Goal: Information Seeking & Learning: Learn about a topic

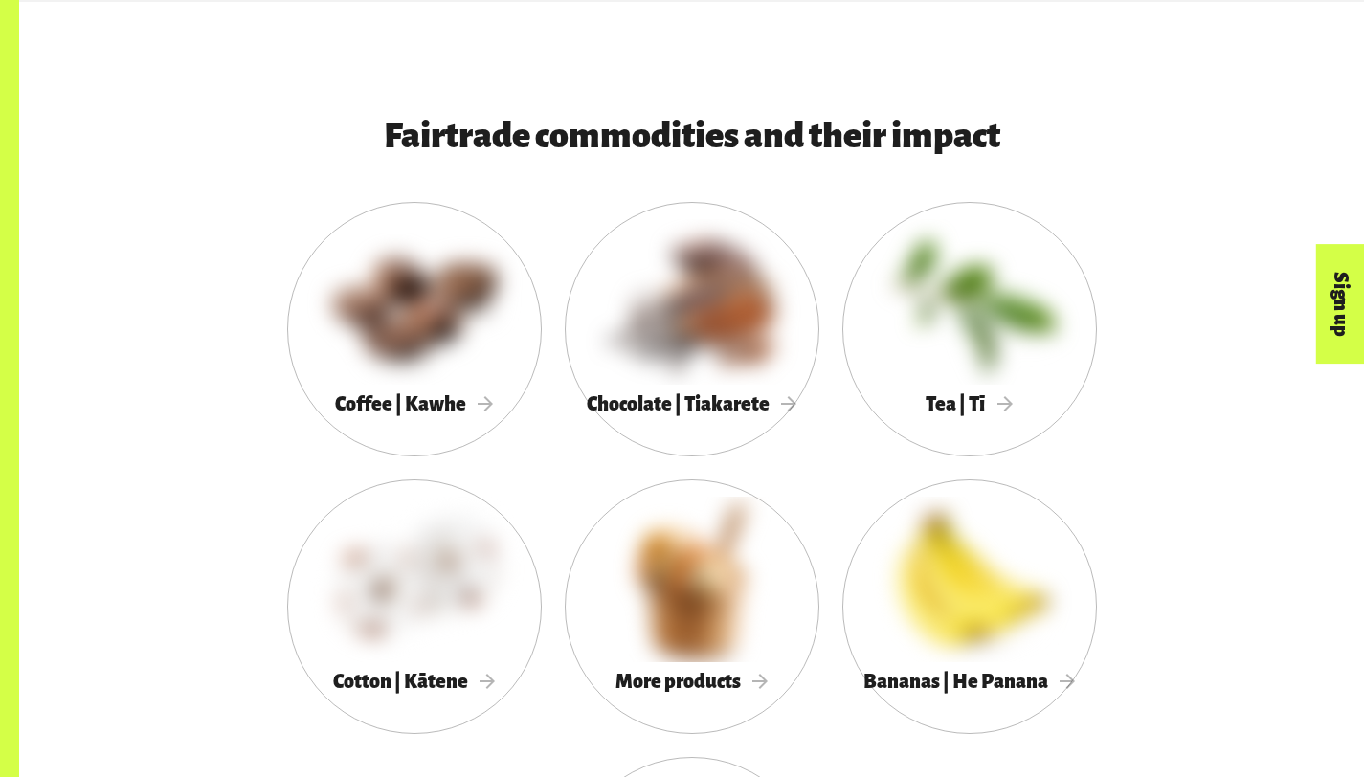
scroll to position [1602, 0]
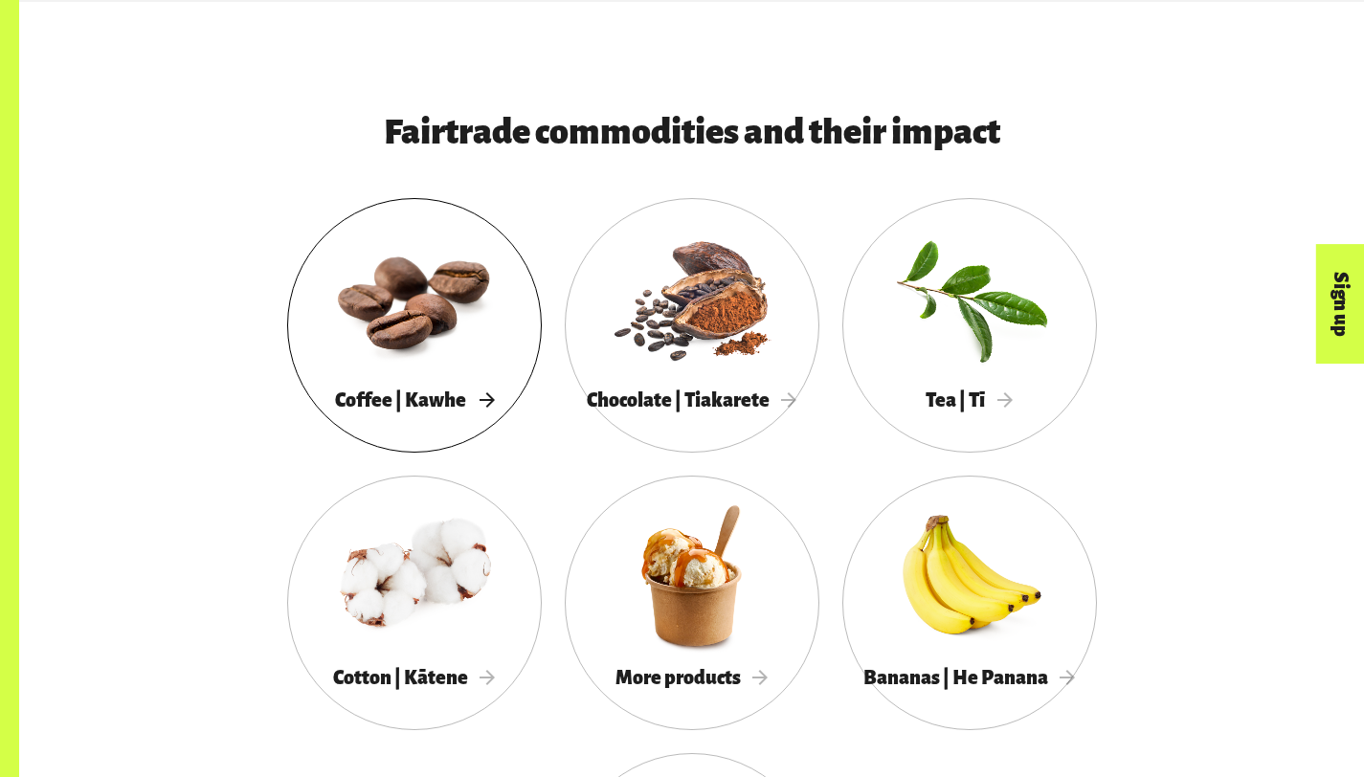
click at [287, 381] on div at bounding box center [414, 298] width 255 height 166
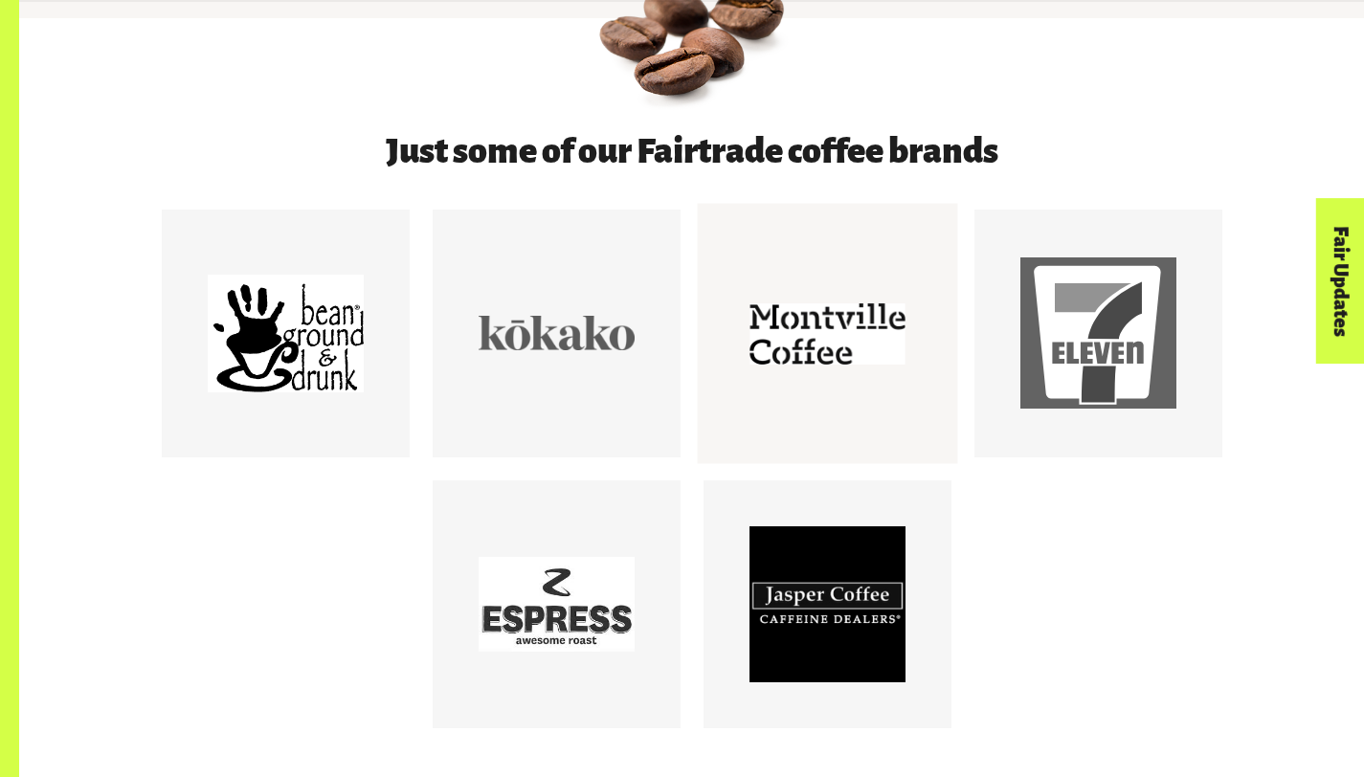
scroll to position [947, 0]
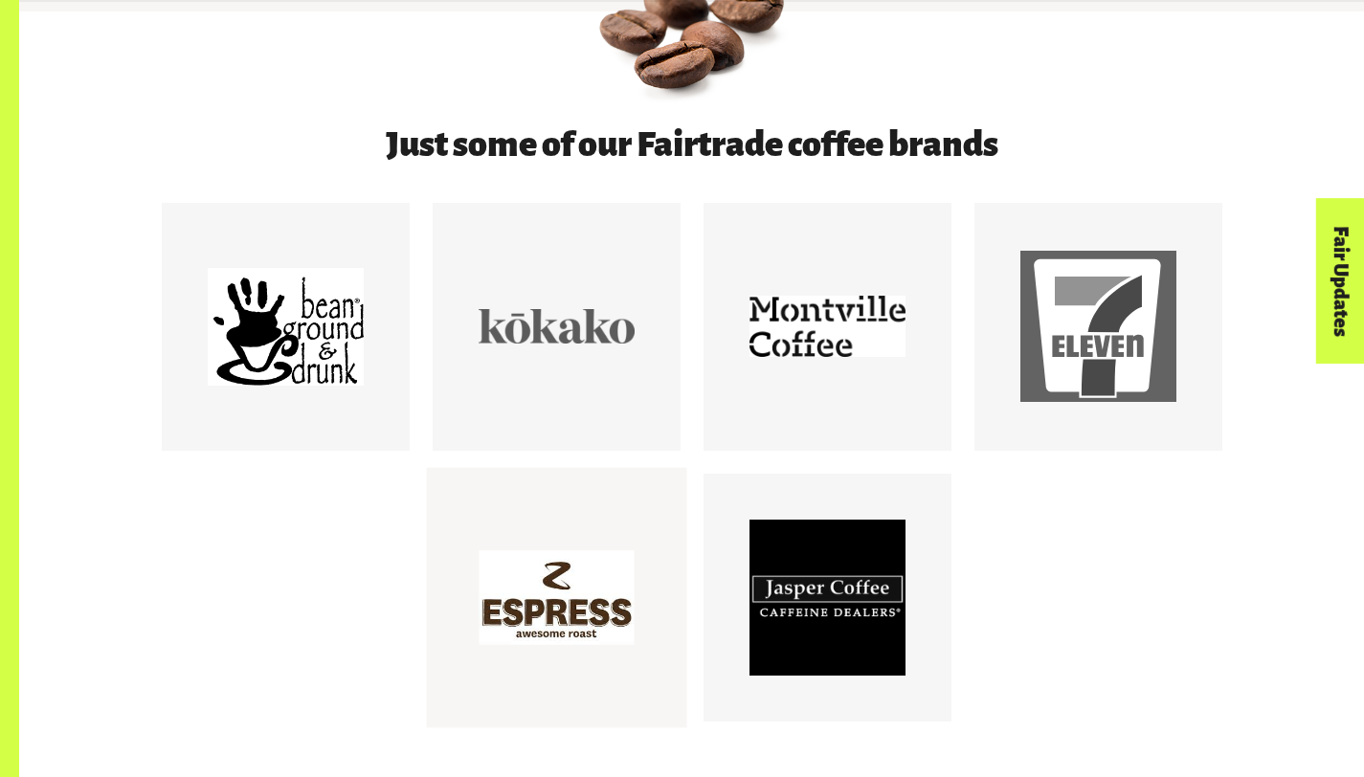
click at [541, 653] on div at bounding box center [557, 598] width 156 height 156
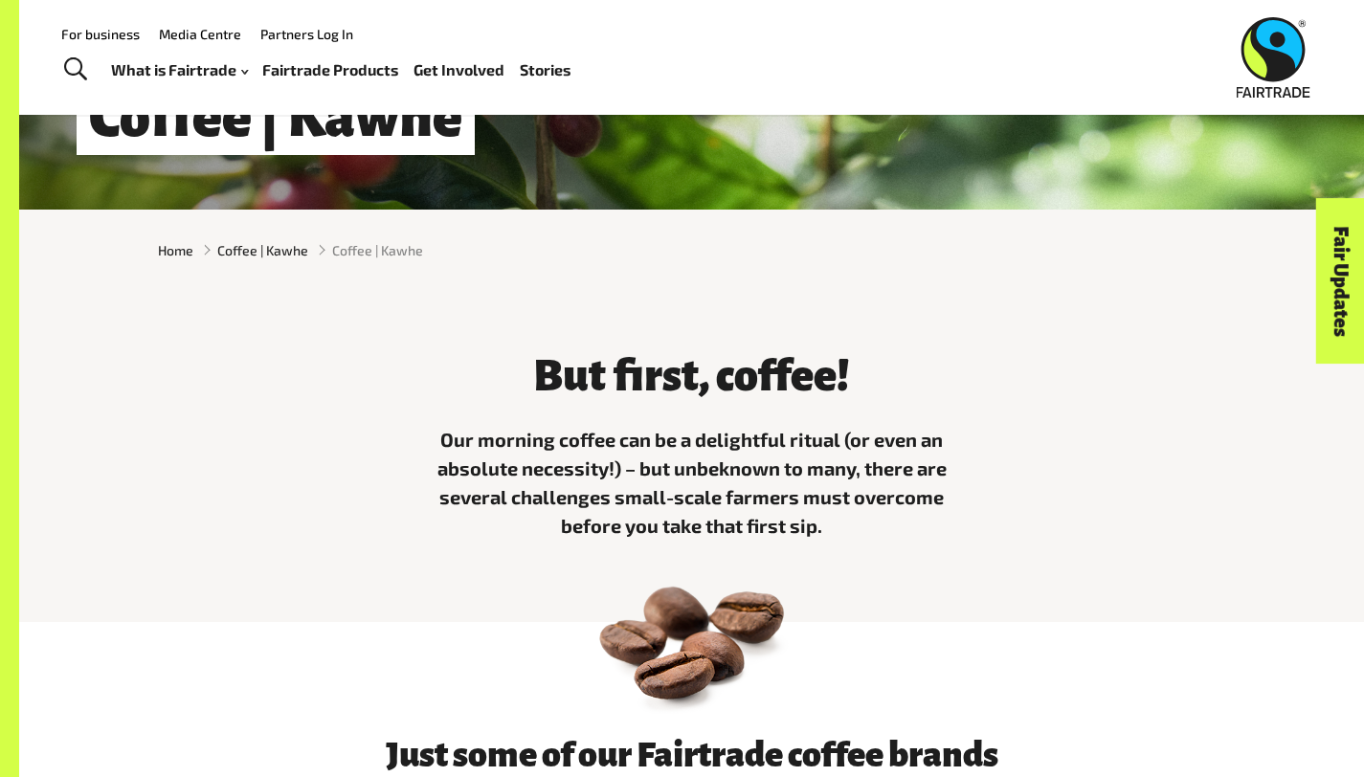
scroll to position [0, 0]
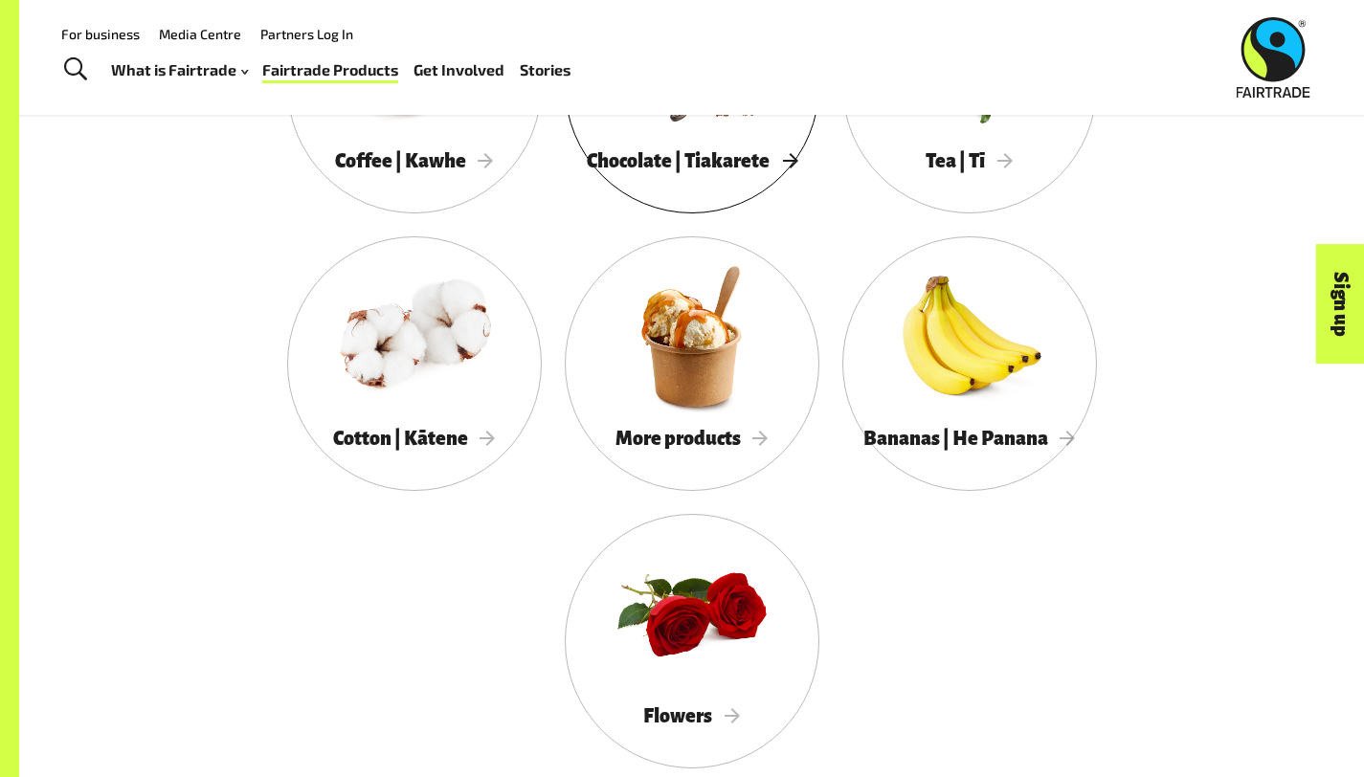
click at [587, 171] on span "Chocolate | Tiakarete" at bounding box center [692, 160] width 211 height 21
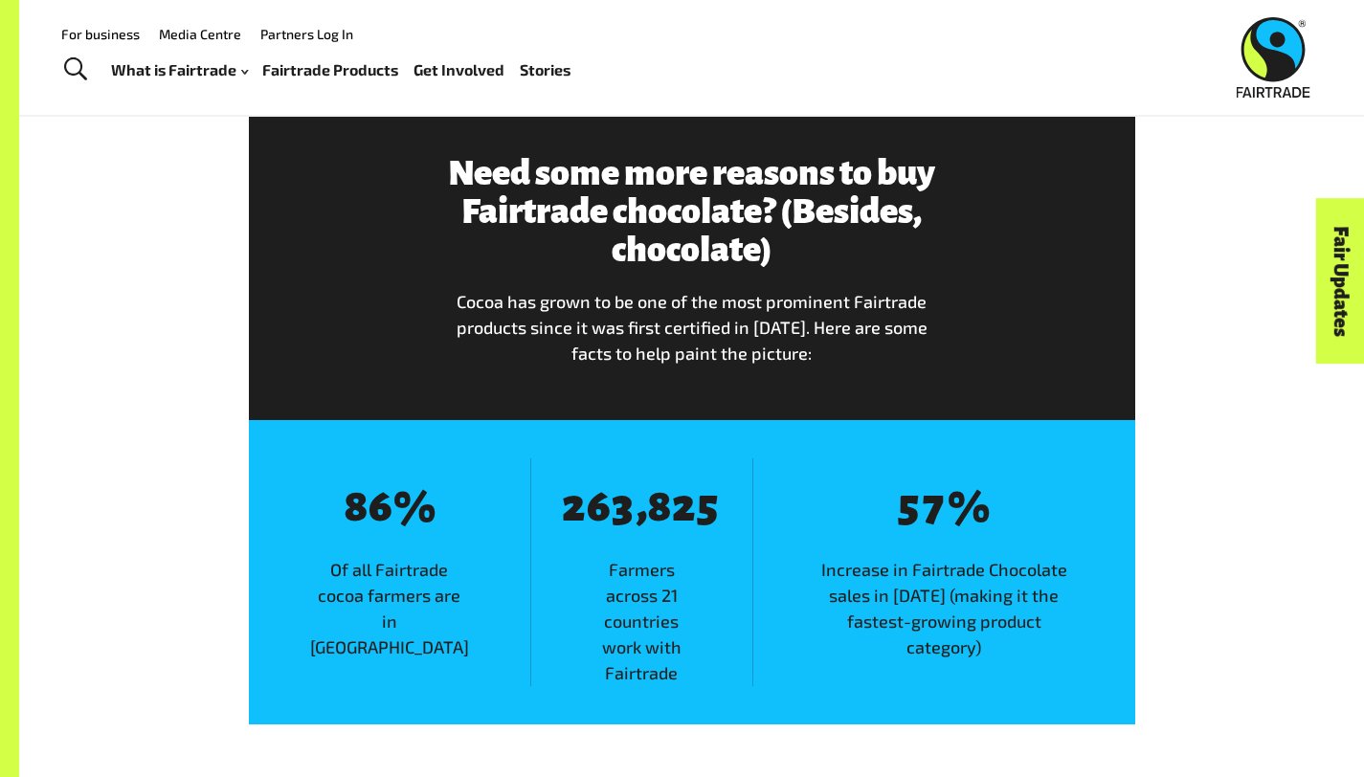
scroll to position [2182, 0]
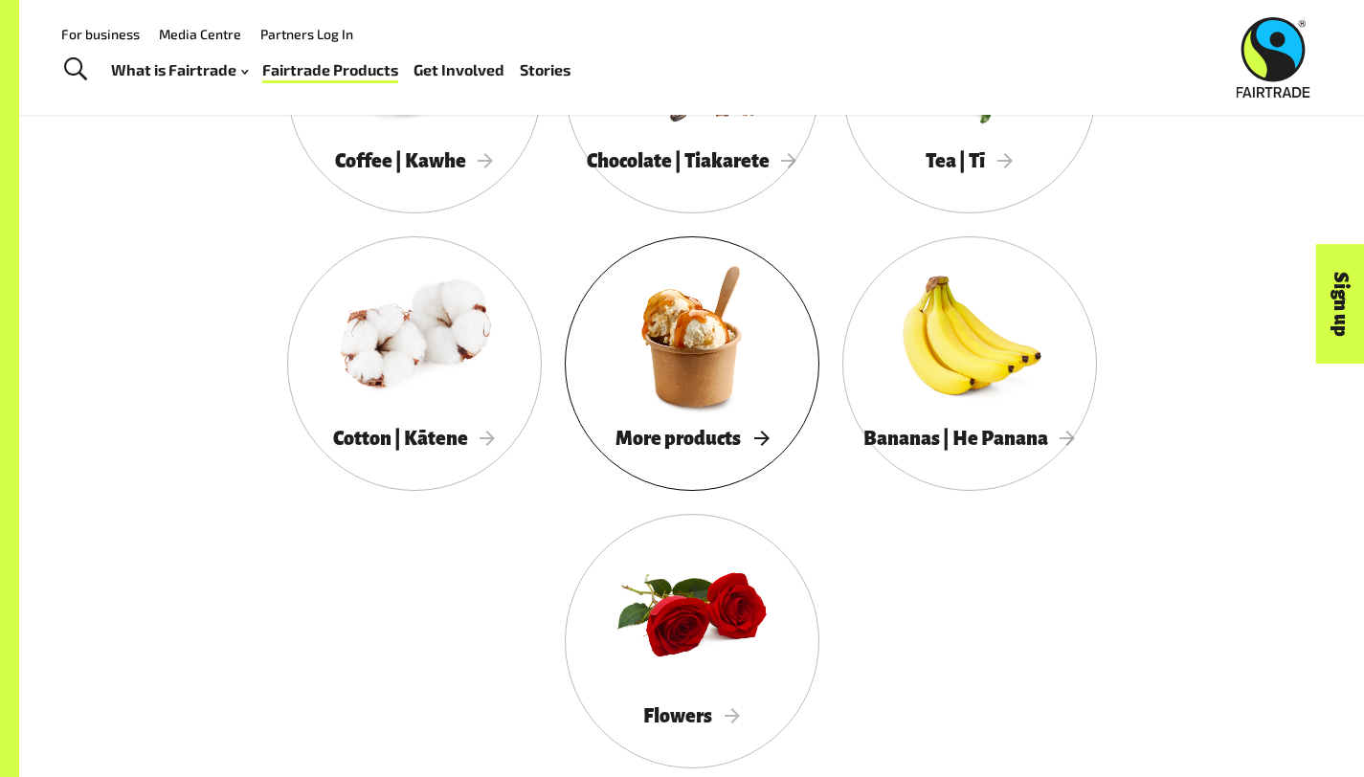
click at [565, 419] on div at bounding box center [692, 337] width 255 height 166
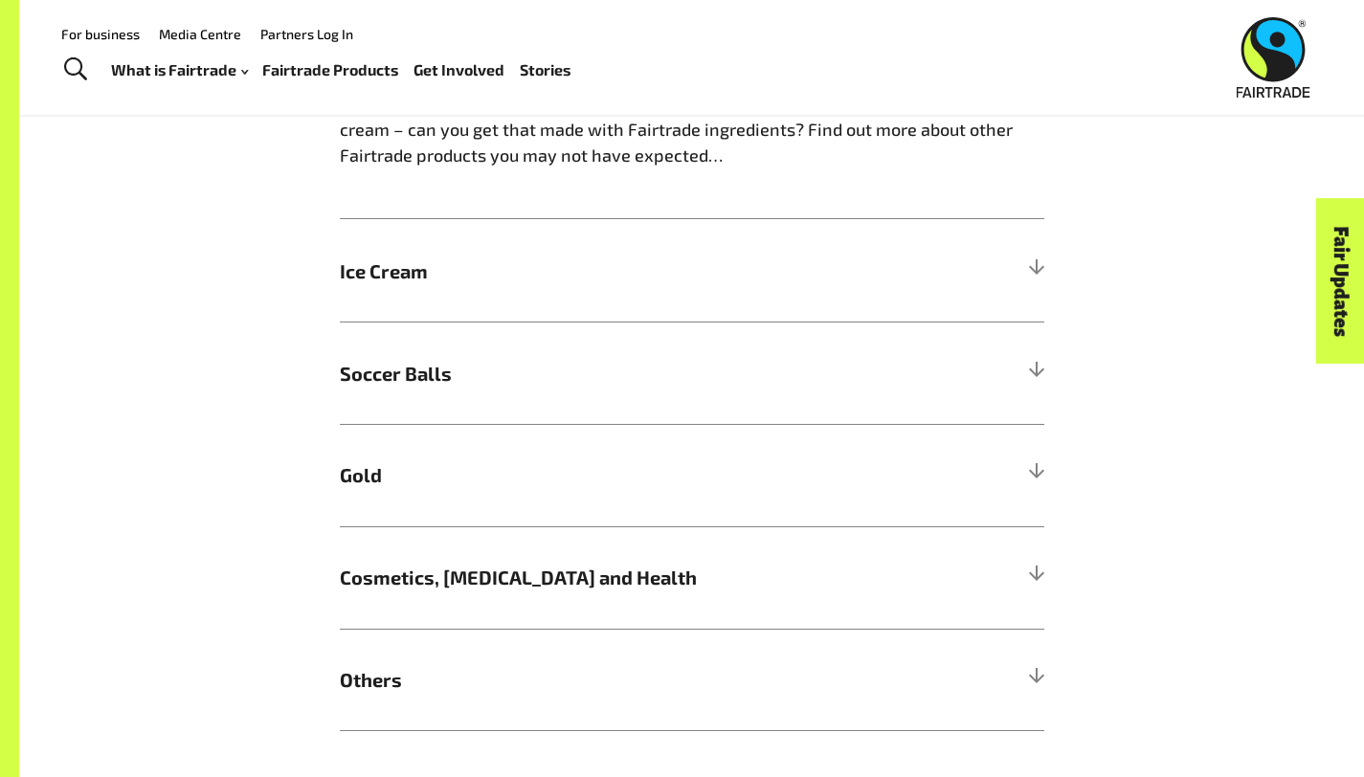
scroll to position [1195, 0]
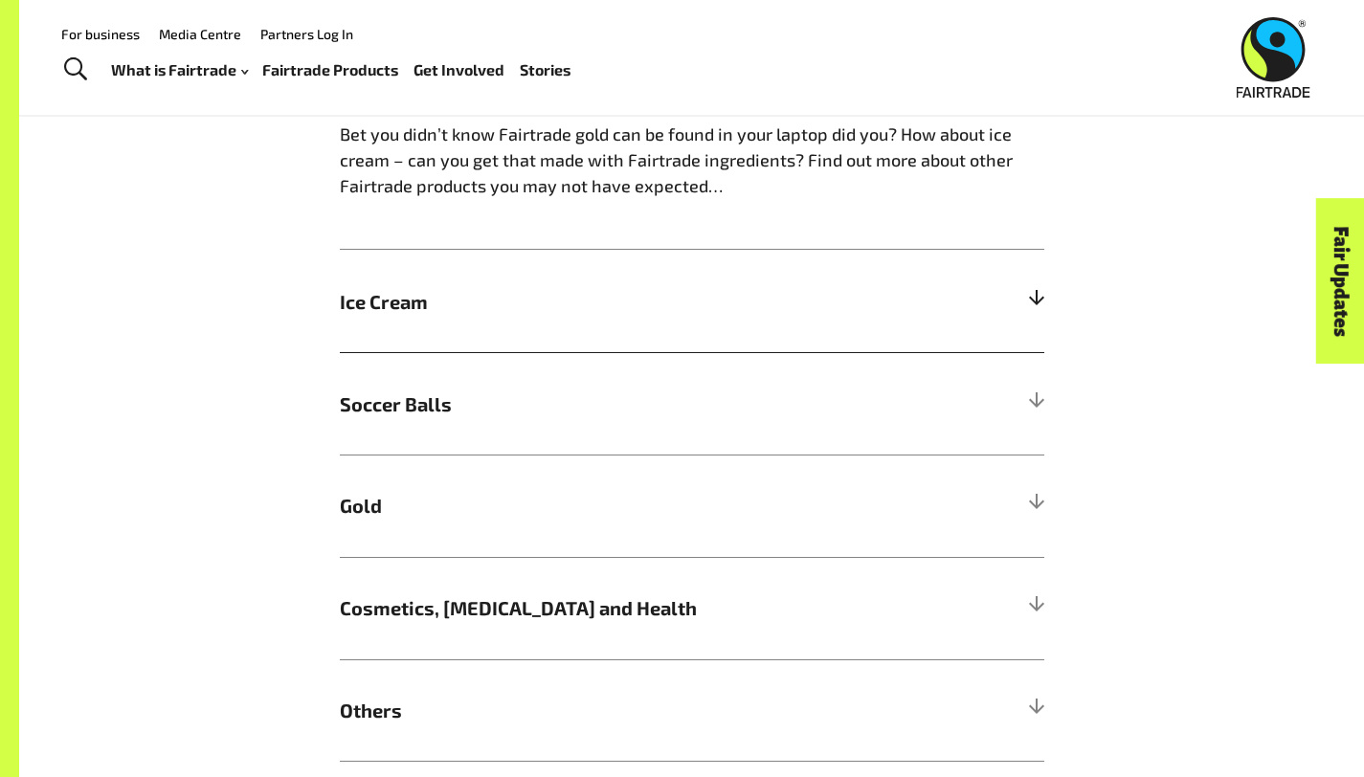
click at [462, 250] on h5 "Ice Cream" at bounding box center [692, 301] width 705 height 102
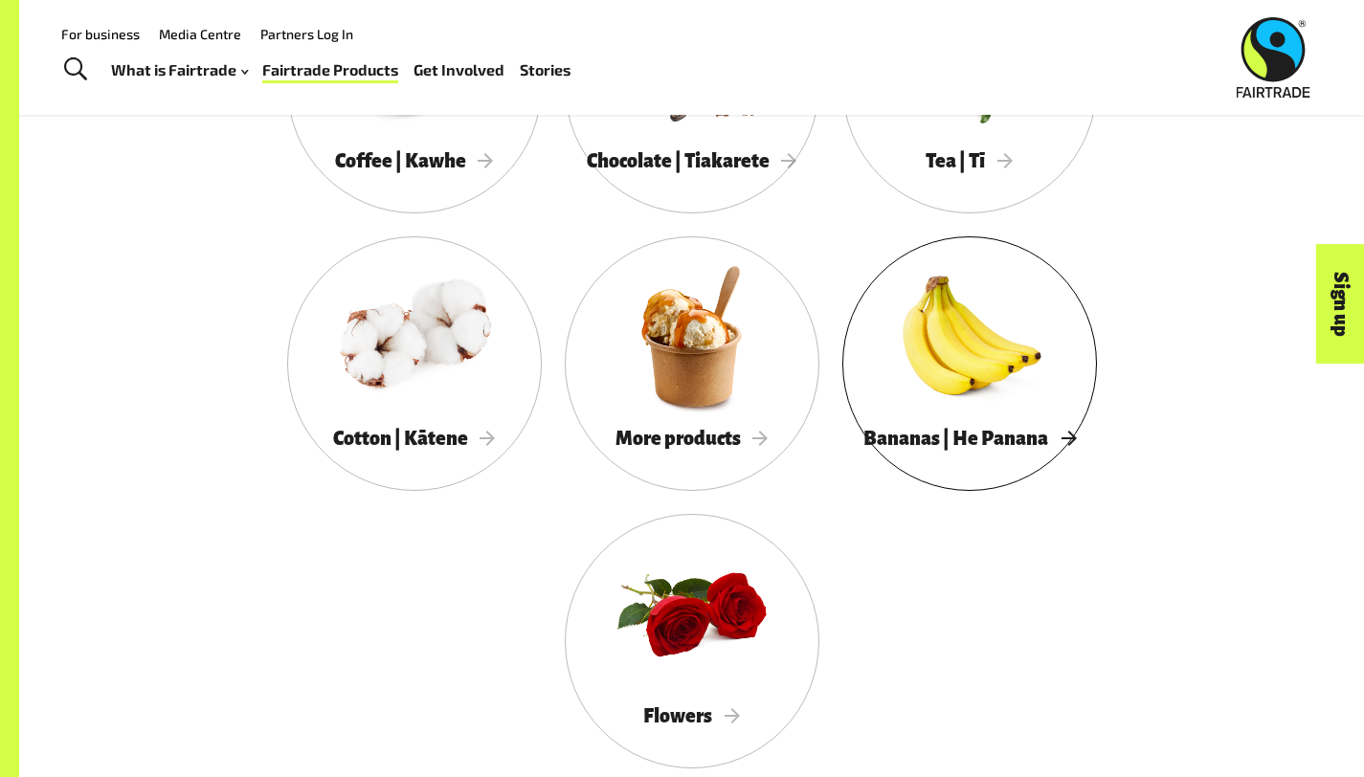
click at [843, 419] on div at bounding box center [970, 337] width 255 height 166
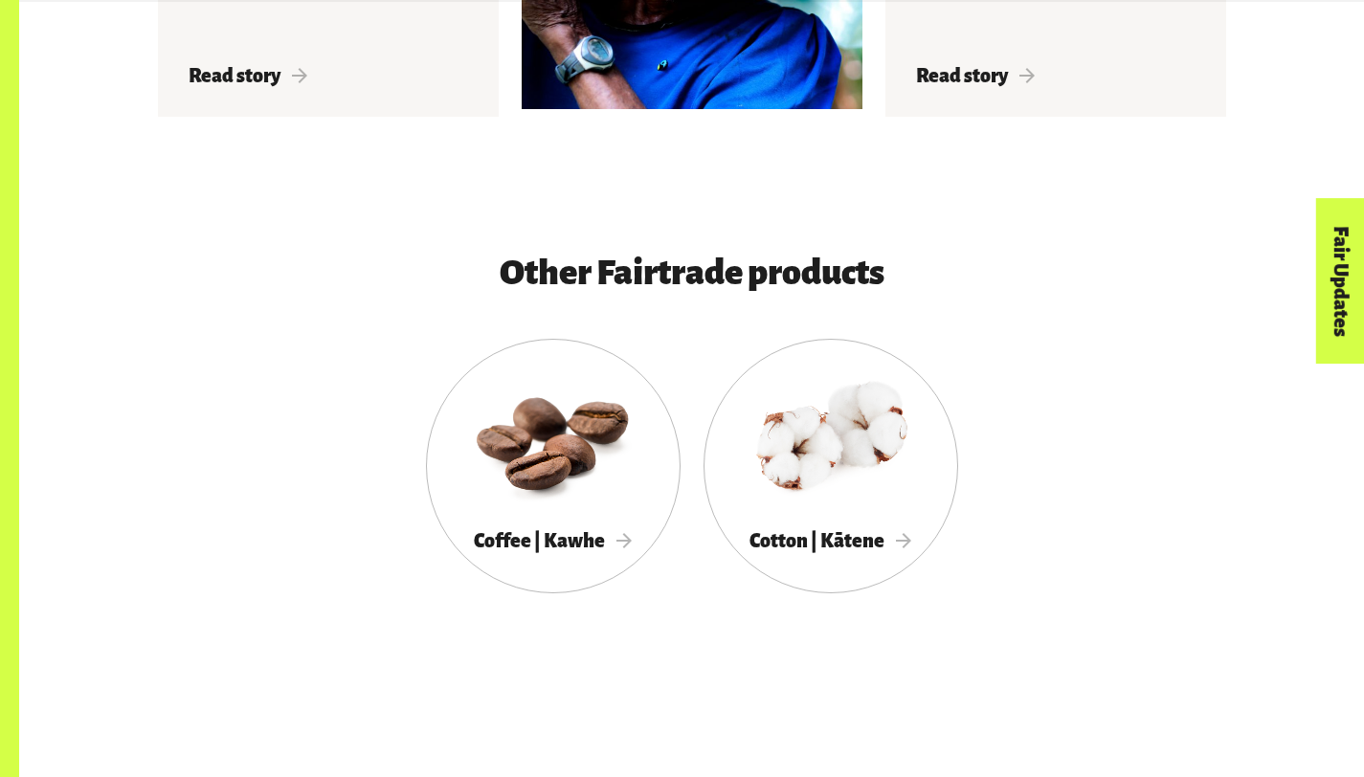
scroll to position [3660, 0]
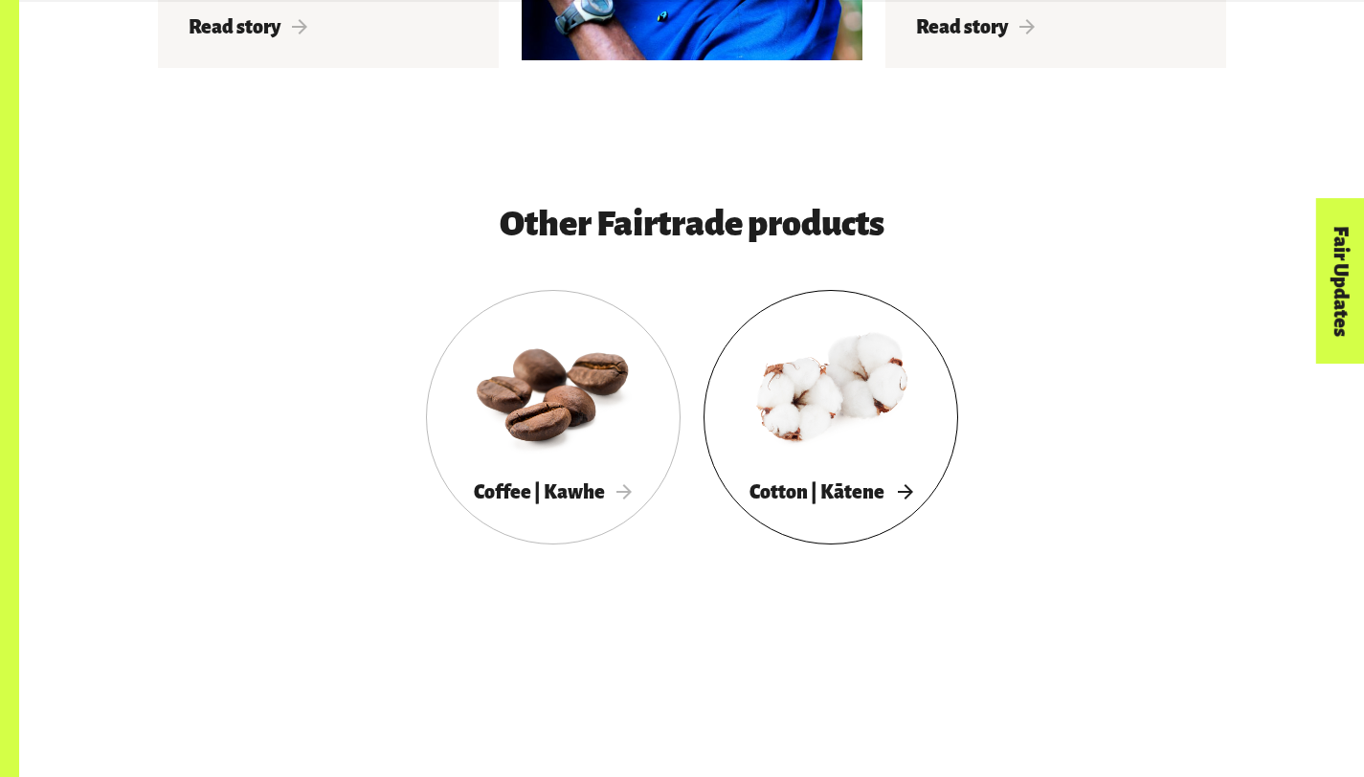
click at [830, 424] on div at bounding box center [831, 390] width 255 height 166
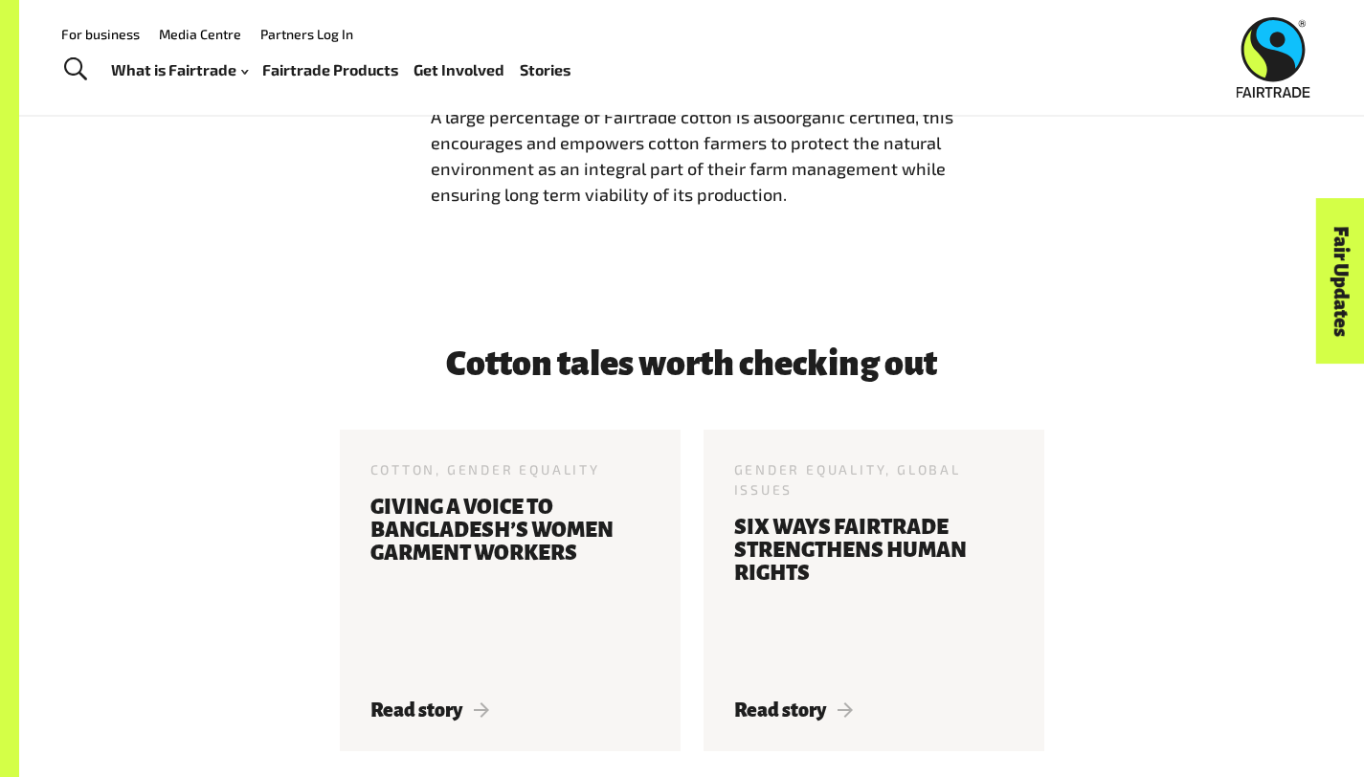
scroll to position [4012, 0]
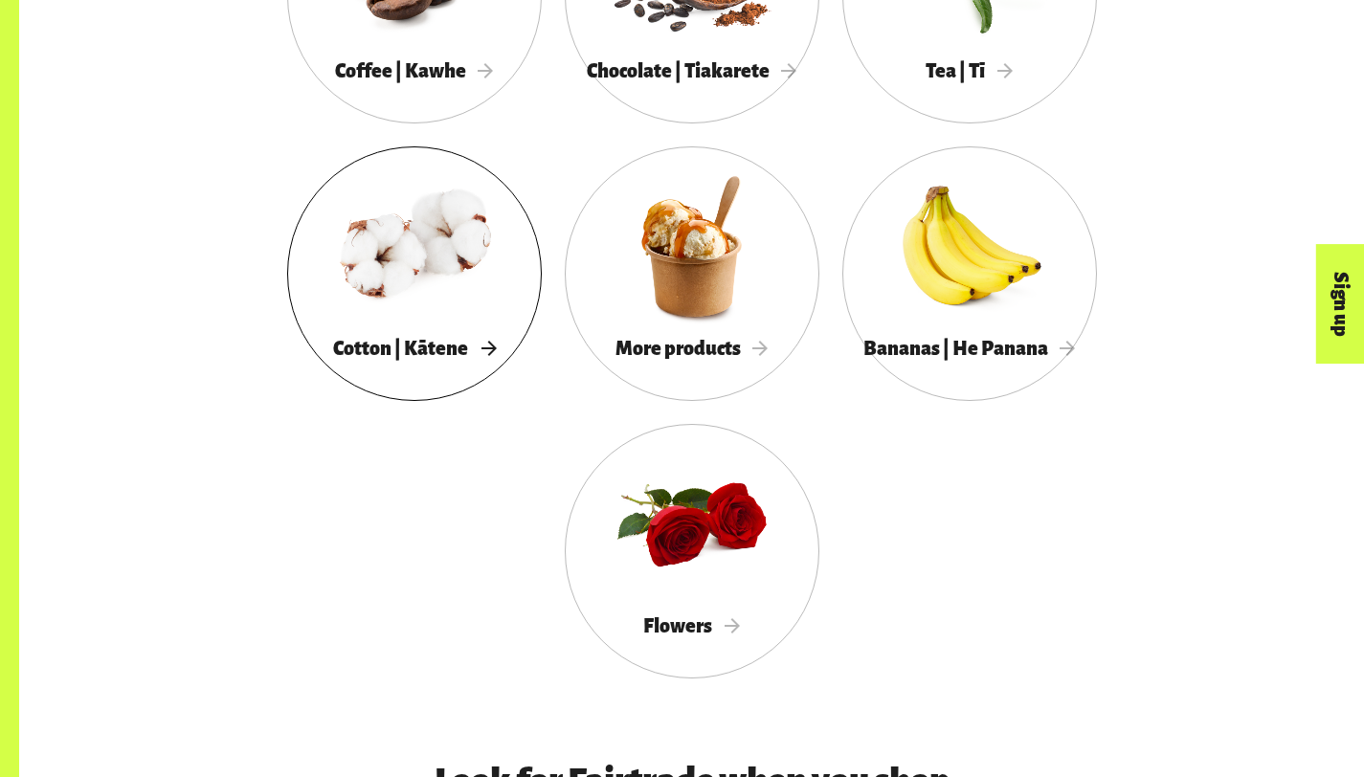
scroll to position [1874, 0]
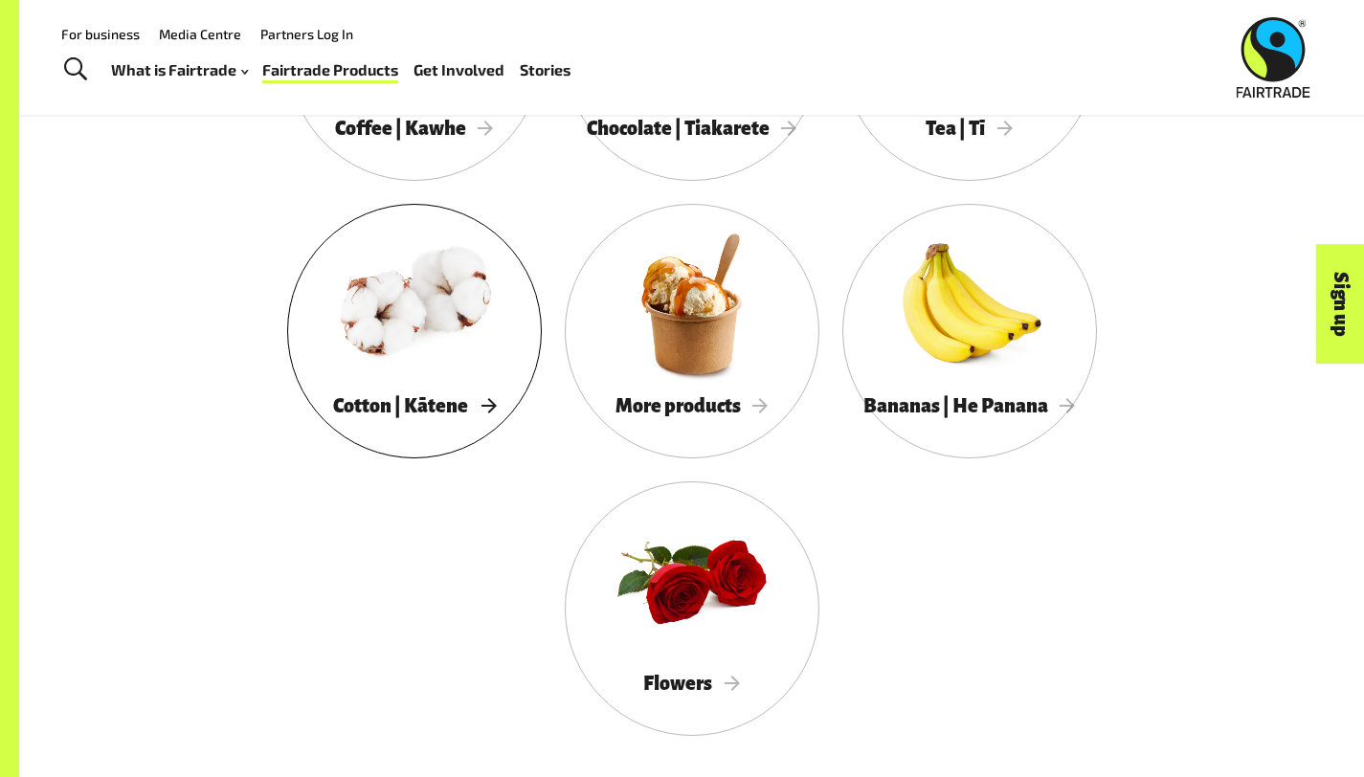
click at [542, 387] on div "Cotton | Kātene" at bounding box center [414, 406] width 255 height 39
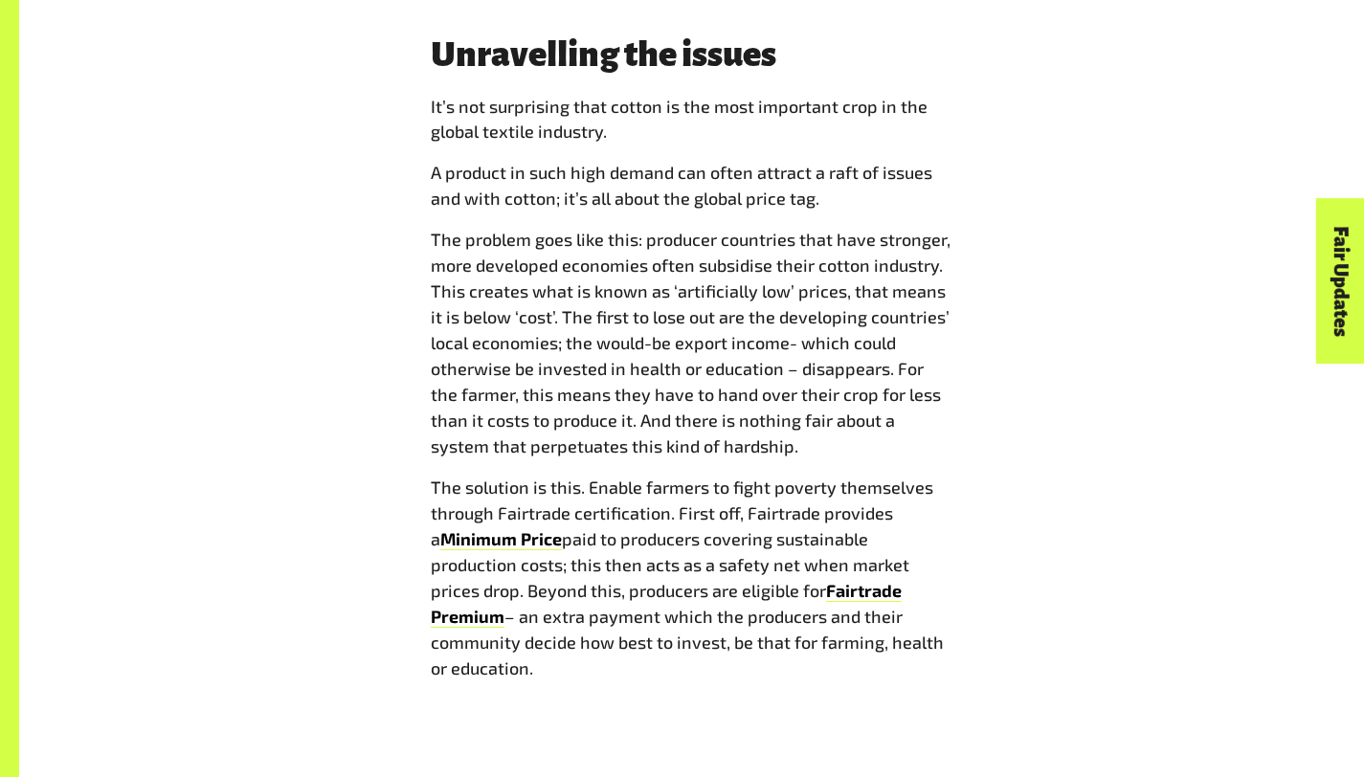
scroll to position [2312, 0]
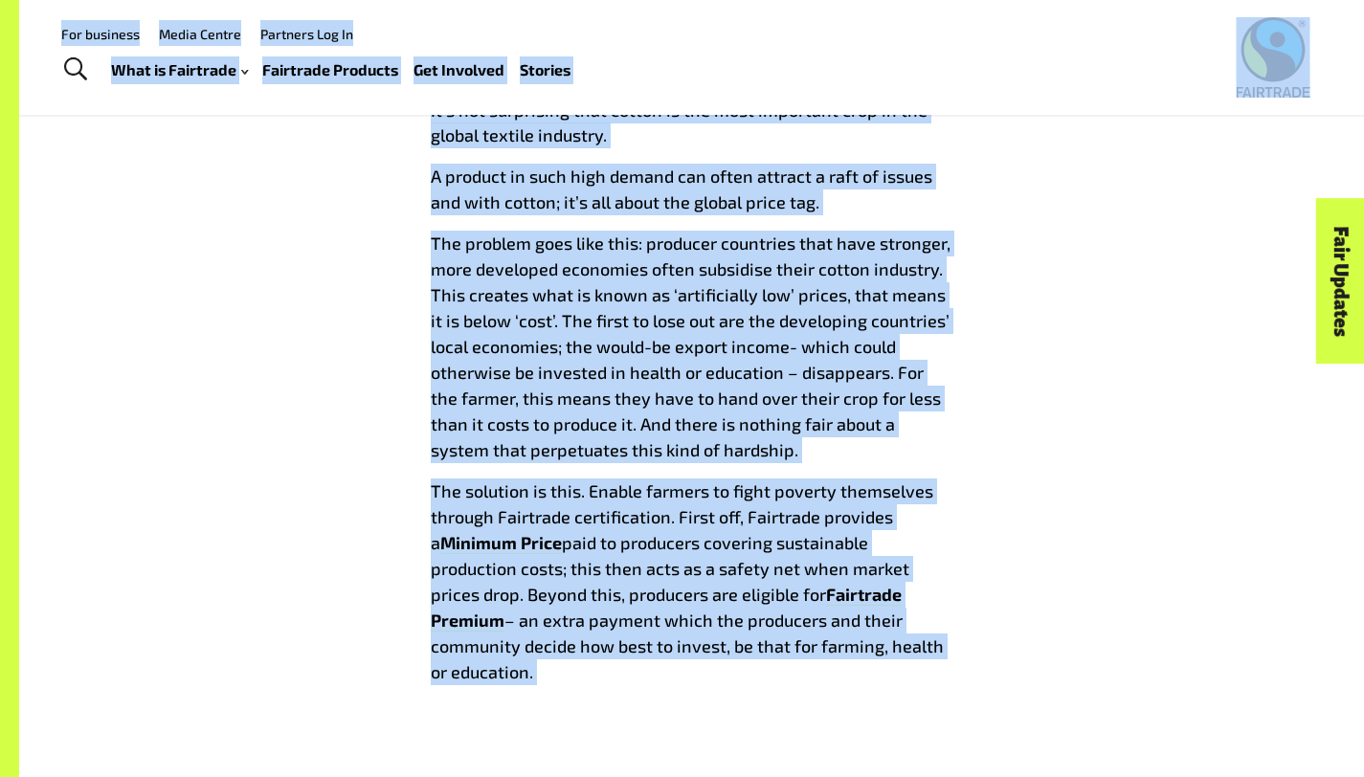
drag, startPoint x: 524, startPoint y: 636, endPoint x: 393, endPoint y: 110, distance: 541.5
click at [450, 481] on span "The solution is this. Enable farmers to fight poverty themselves through Fairtr…" at bounding box center [682, 517] width 503 height 73
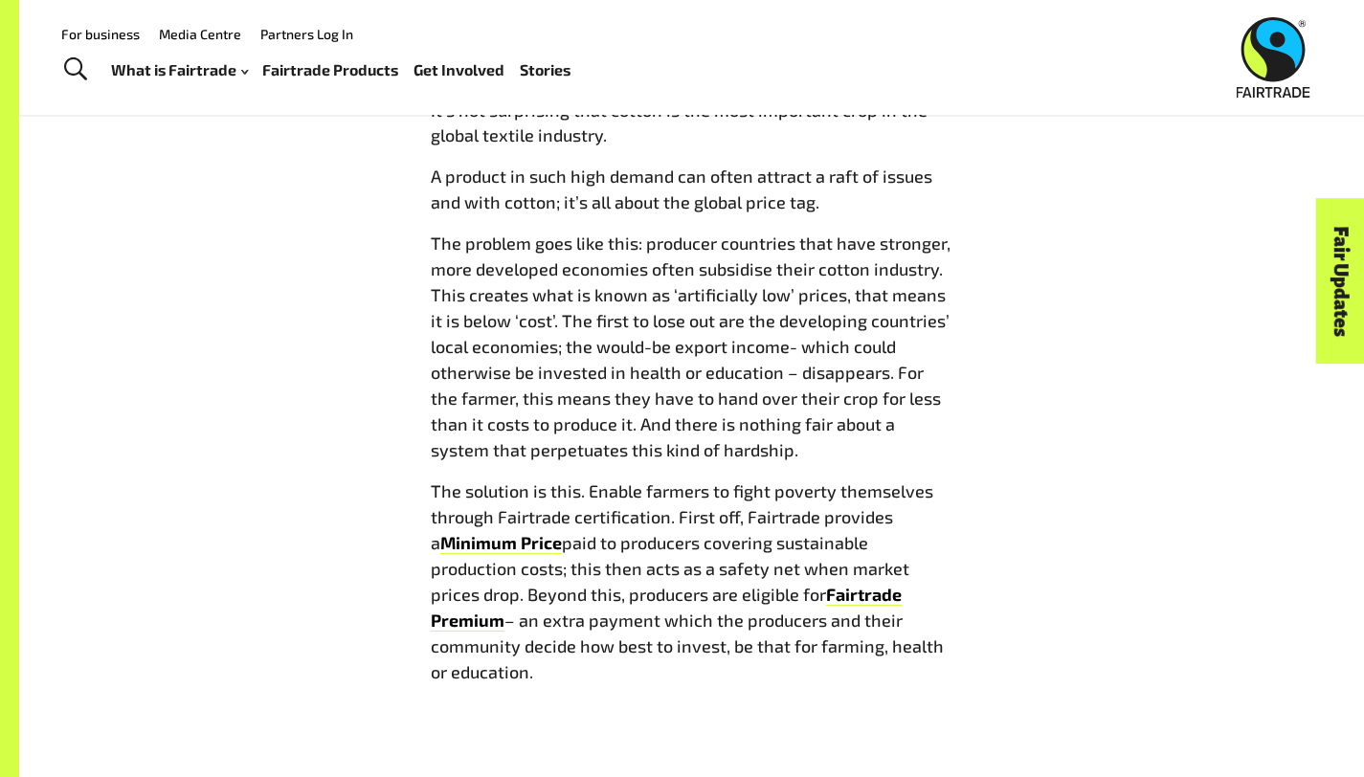
scroll to position [2324, 0]
